Goal: Task Accomplishment & Management: Use online tool/utility

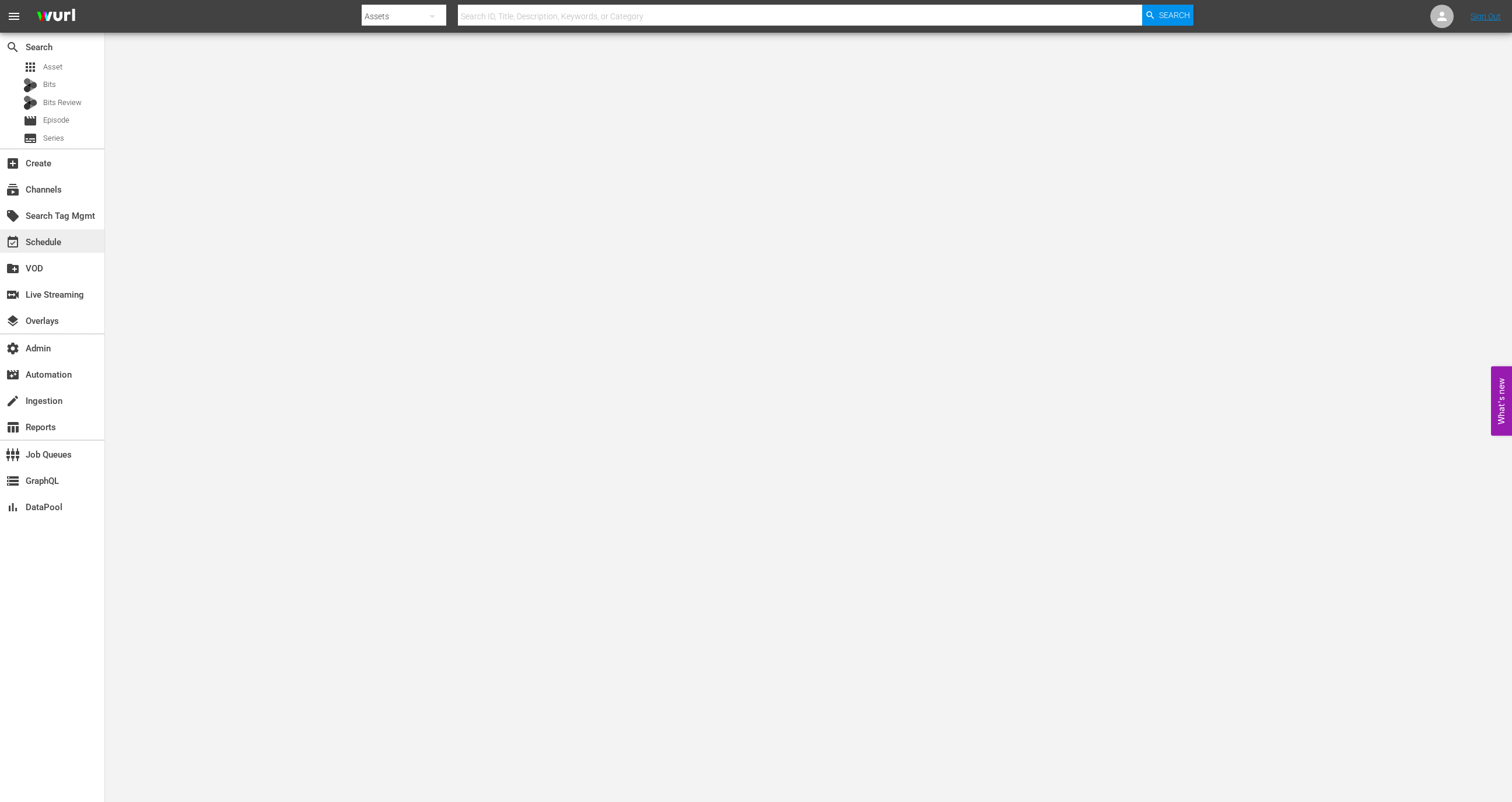
click at [56, 238] on div "event_available Schedule" at bounding box center [32, 241] width 65 height 11
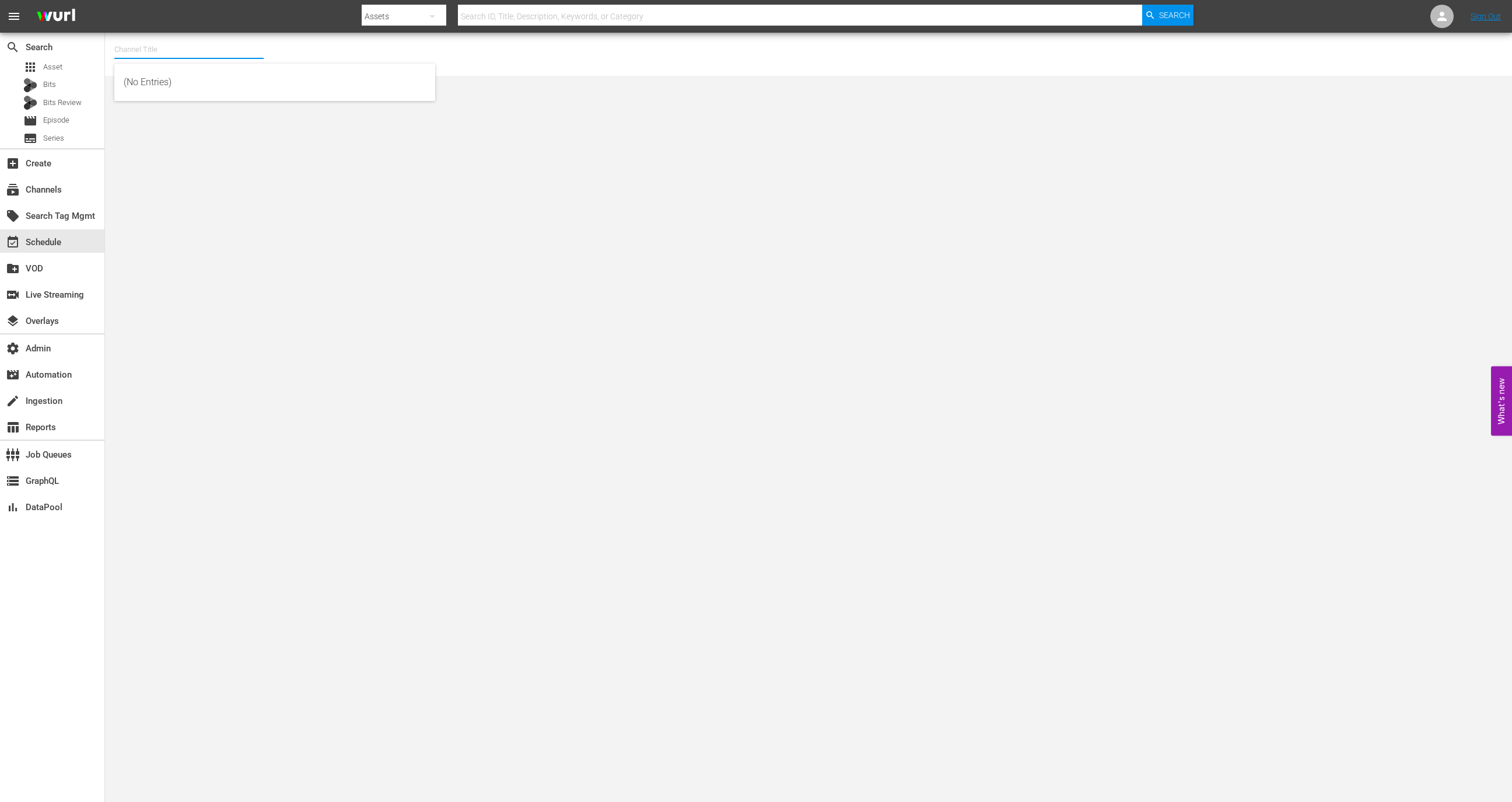
click at [186, 50] on input "text" at bounding box center [189, 50] width 149 height 28
click at [203, 116] on div "BobRossGerman (2034 - cinedigm_entertainment_corp_bobrossdiefreudeammalen_1)" at bounding box center [275, 110] width 302 height 28
type input "BobRossGerman (2034 - cinedigm_entertainment_corp_bobrossdiefreudeammalen_1)"
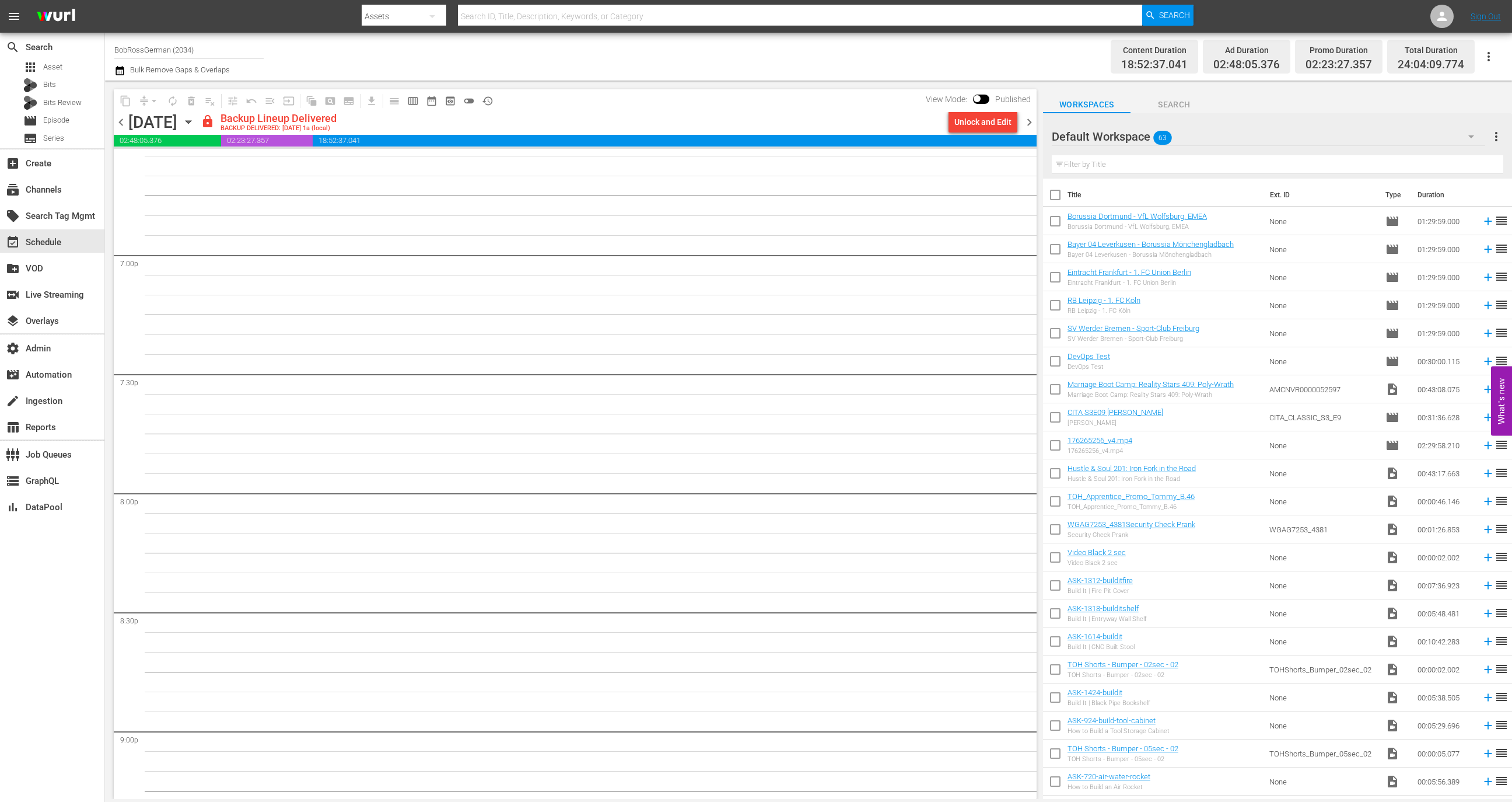
scroll to position [4783, 0]
click at [983, 95] on span at bounding box center [981, 99] width 16 height 9
click at [978, 102] on input "checkbox" at bounding box center [977, 101] width 25 height 8
checkbox input "true"
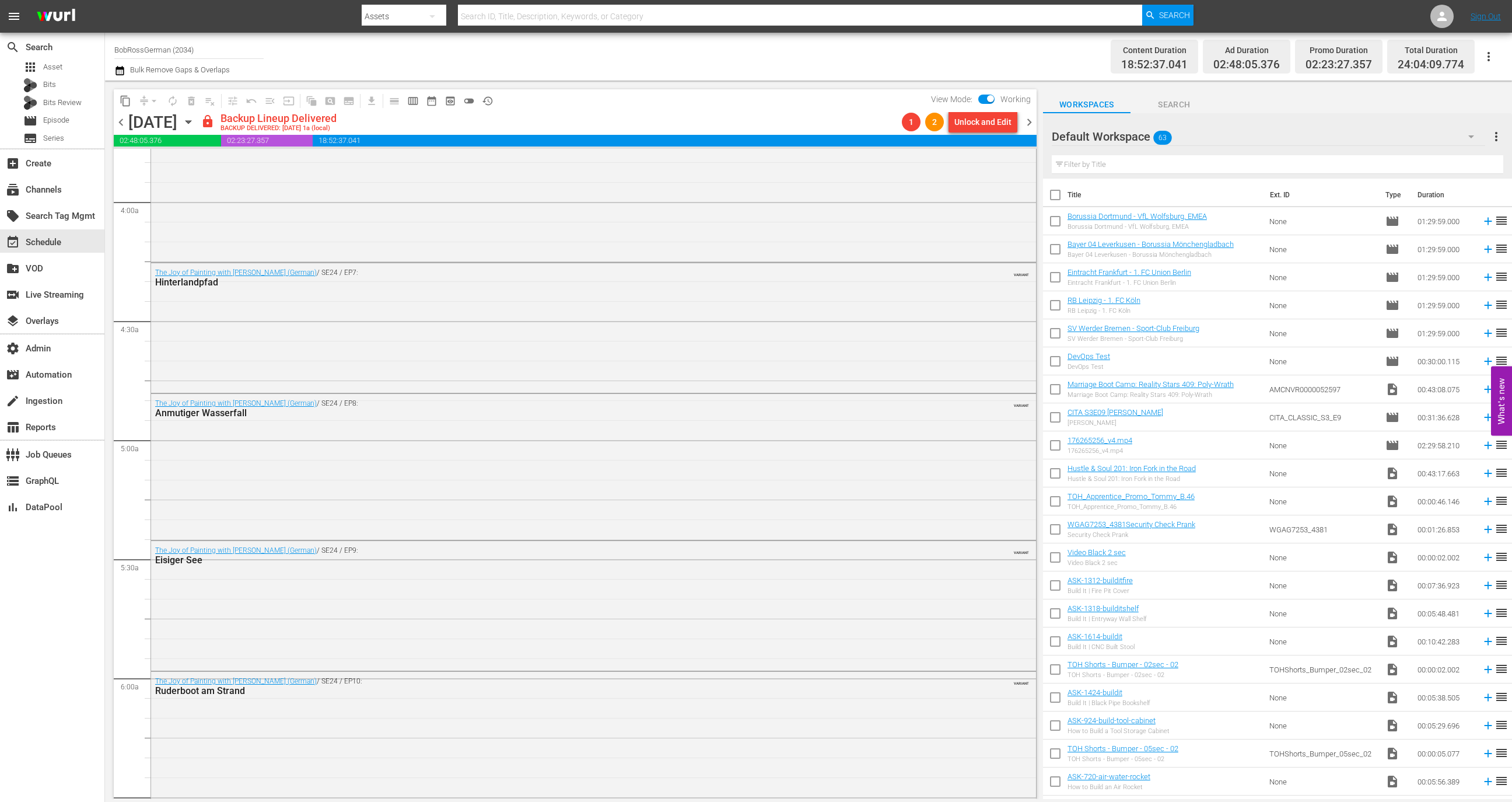
scroll to position [0, 0]
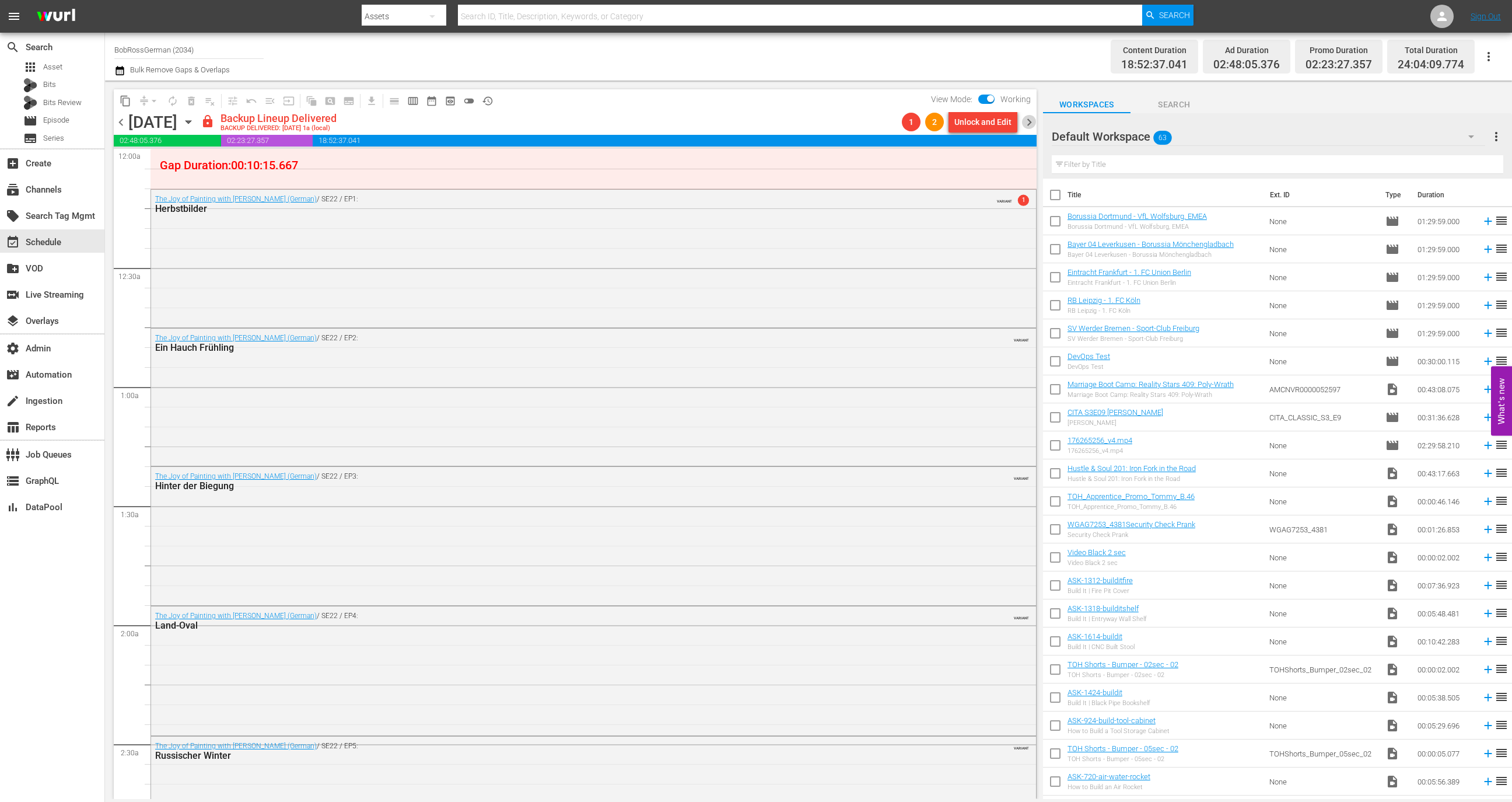
click at [1025, 121] on span "chevron_right" at bounding box center [1029, 122] width 15 height 15
